Goal: Task Accomplishment & Management: Use online tool/utility

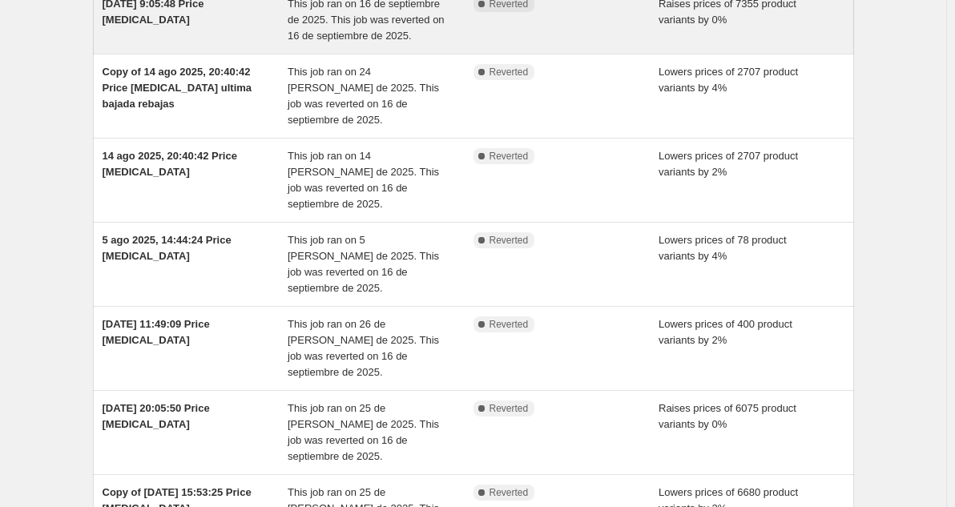
scroll to position [80, 0]
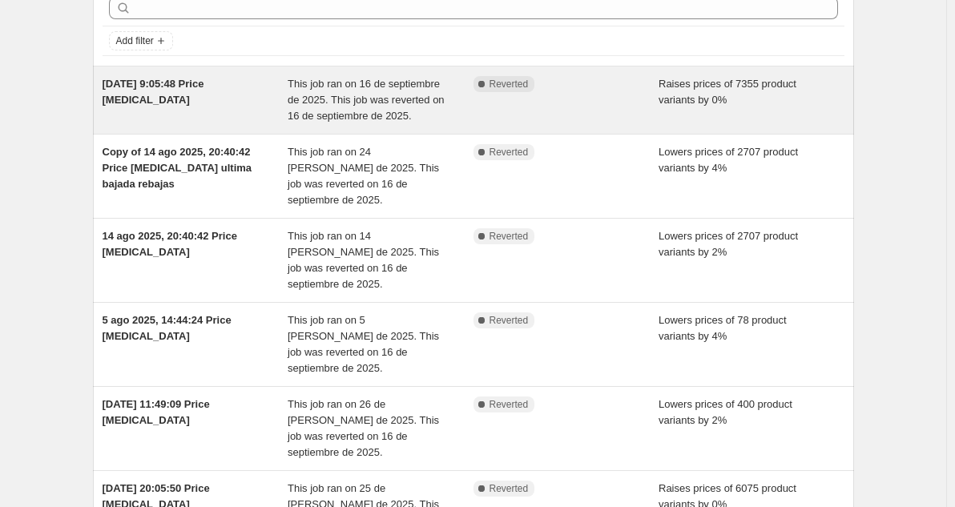
click at [256, 97] on div "[DATE] 9:05:48 Price [MEDICAL_DATA]" at bounding box center [196, 100] width 186 height 48
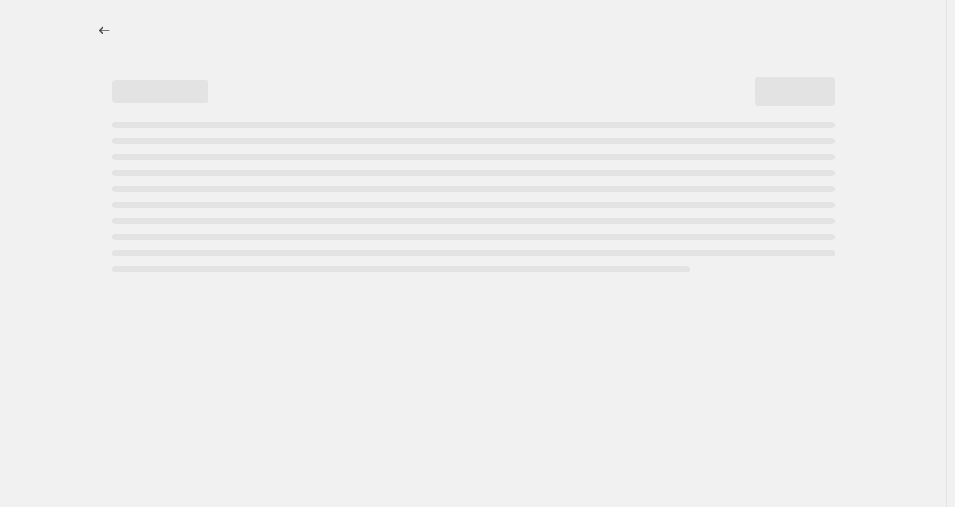
select select "percentage"
select select "no_change"
select select "collection"
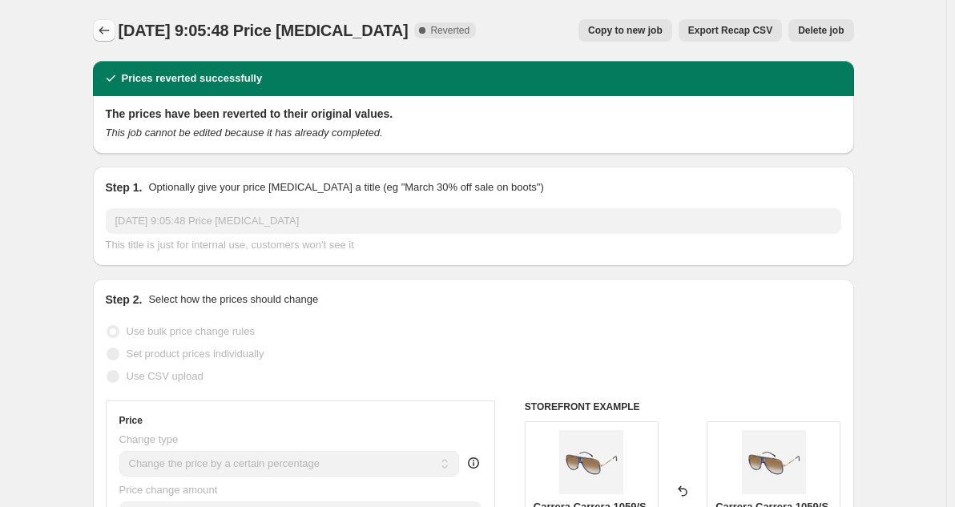
click at [110, 27] on icon "Price change jobs" at bounding box center [104, 30] width 16 height 16
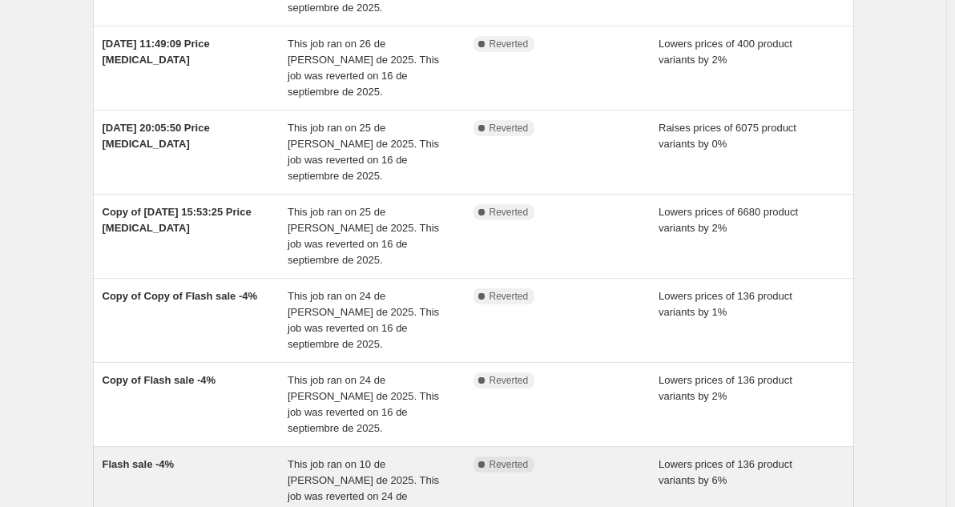
scroll to position [473, 0]
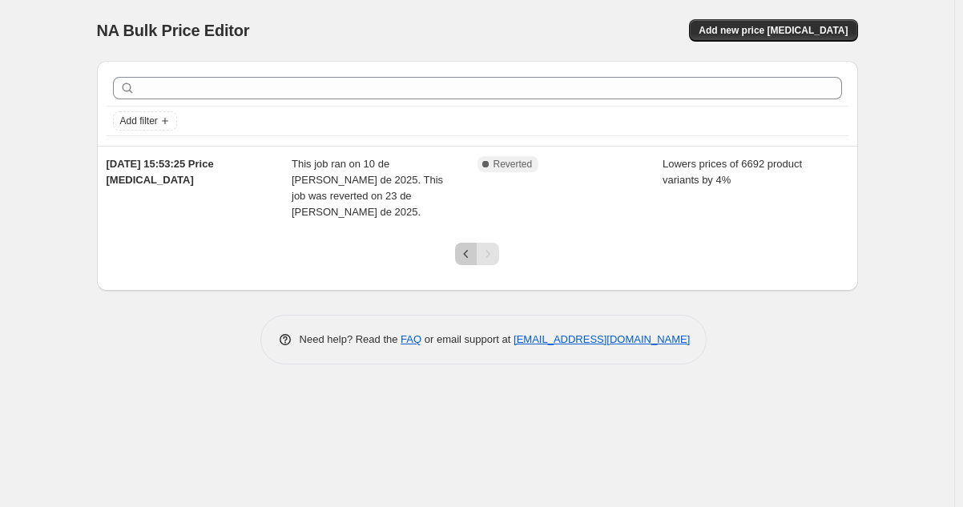
drag, startPoint x: 459, startPoint y: 233, endPoint x: 474, endPoint y: 242, distance: 16.9
click at [459, 246] on icon "Previous" at bounding box center [466, 254] width 16 height 16
